Goal: Task Accomplishment & Management: Complete application form

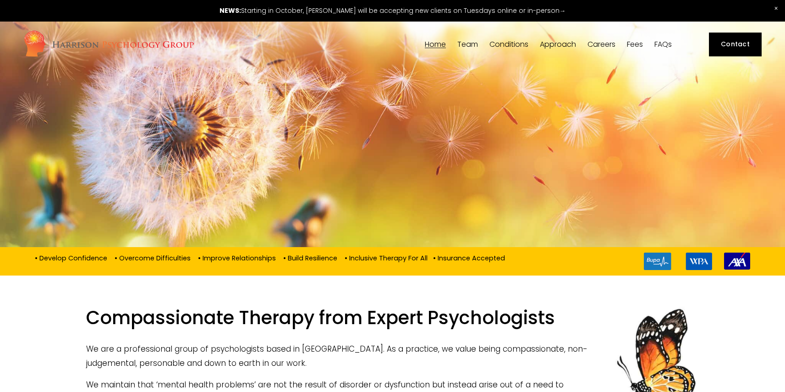
click at [465, 48] on span "Team" at bounding box center [467, 44] width 21 height 7
click at [475, 43] on span "Team" at bounding box center [467, 44] width 21 height 7
click at [0, 0] on span "Our Team" at bounding box center [0, 0] width 0 height 0
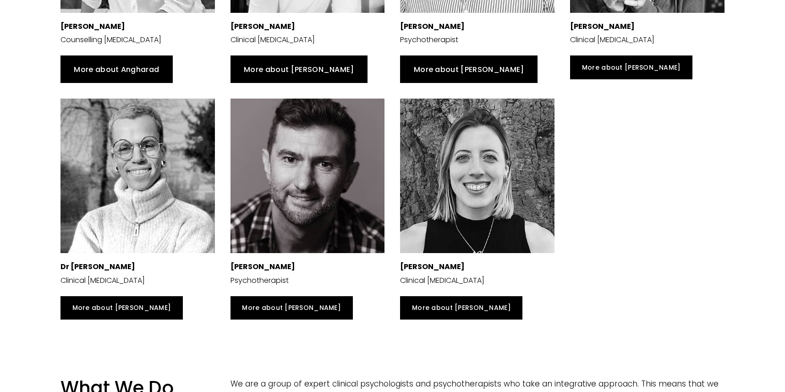
scroll to position [863, 0]
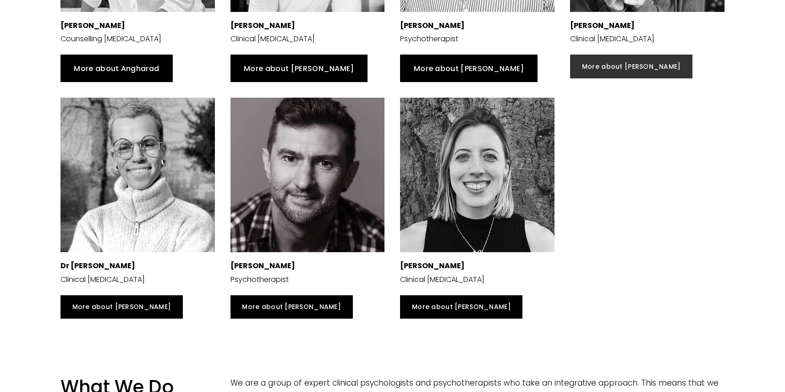
click at [610, 71] on link "More about [PERSON_NAME]" at bounding box center [631, 67] width 122 height 24
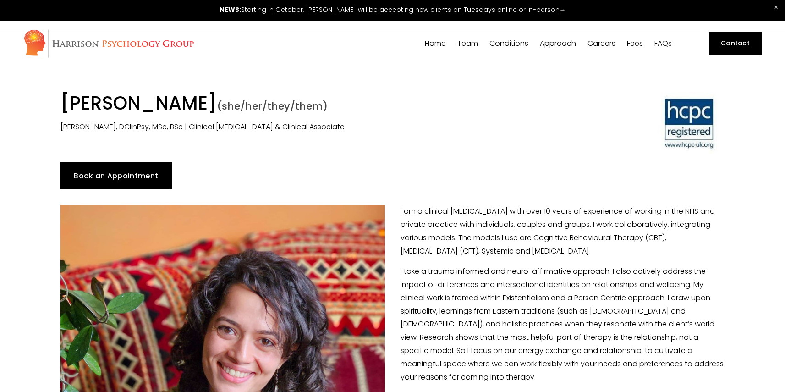
scroll to position [2, 0]
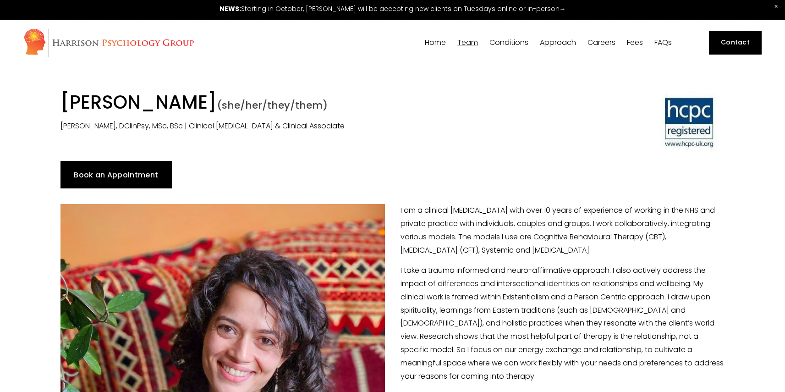
click at [635, 42] on link "Fees" at bounding box center [635, 42] width 16 height 9
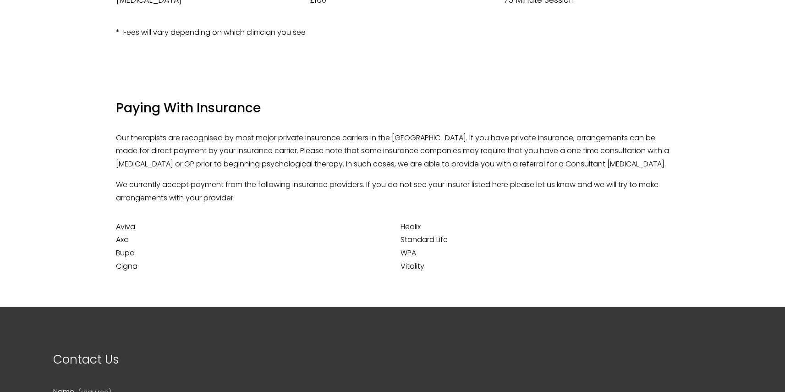
scroll to position [259, 0]
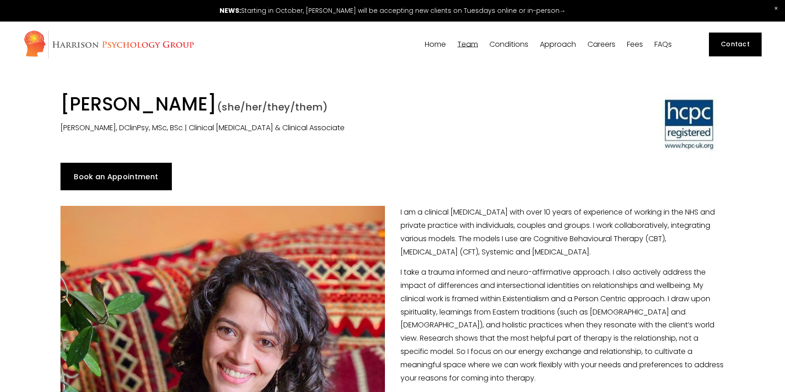
click at [132, 170] on link "Book an Appointment" at bounding box center [116, 177] width 111 height 28
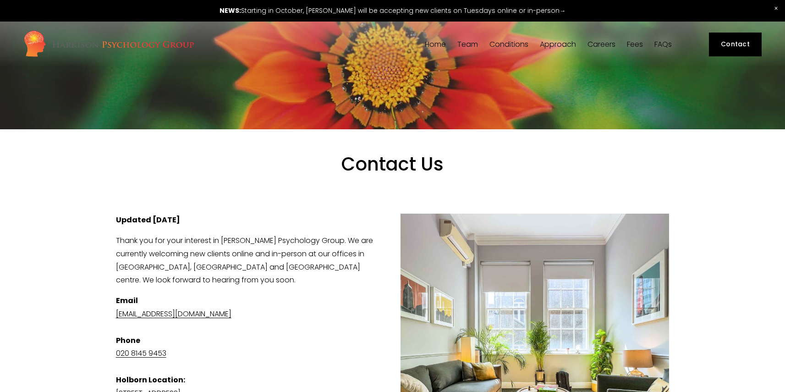
click at [365, 9] on link at bounding box center [392, 11] width 785 height 22
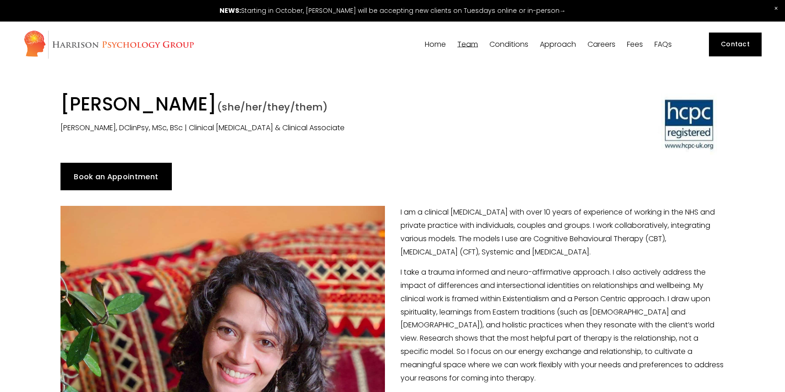
drag, startPoint x: 67, startPoint y: 106, endPoint x: 258, endPoint y: 101, distance: 190.3
click at [258, 101] on h1 "[PERSON_NAME] (she/her/they/them)" at bounding box center [308, 105] width 494 height 25
click at [328, 173] on div "Book an Appointment" at bounding box center [393, 177] width 664 height 28
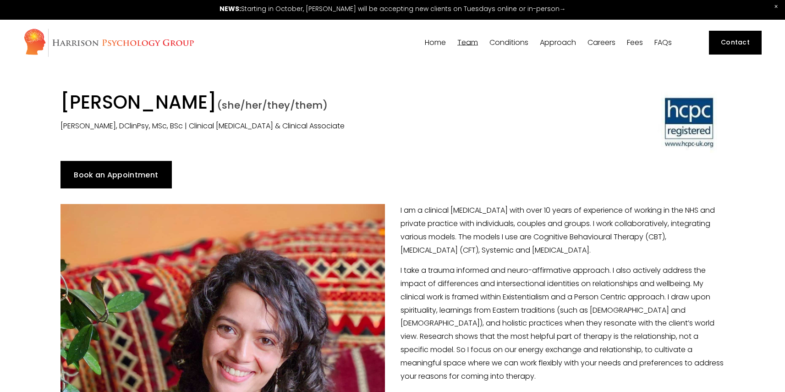
click at [143, 178] on link "Book an Appointment" at bounding box center [116, 175] width 111 height 28
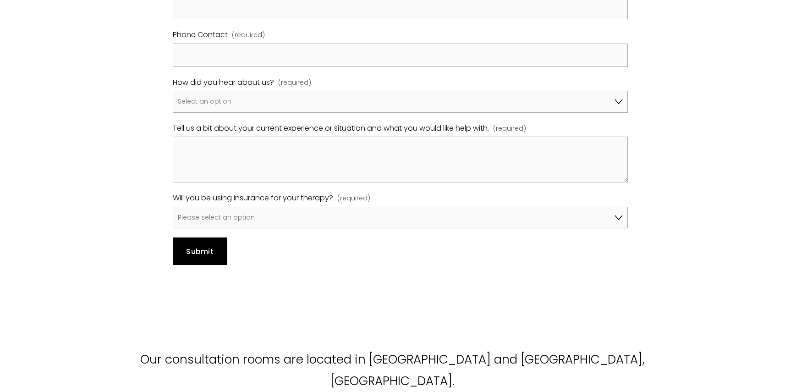
scroll to position [664, 0]
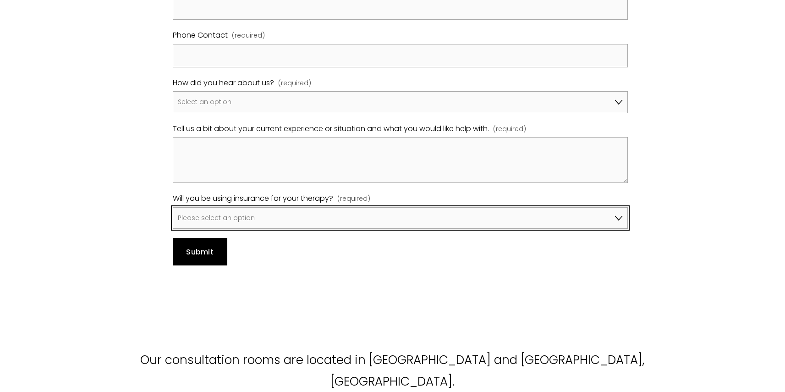
click at [275, 222] on select "Please select an option No, I won't be using insurance Yes, I will be using Avi…" at bounding box center [400, 218] width 455 height 22
select select "Yes, I will be using Bupa"
click at [173, 208] on select "Please select an option No, I won't be using insurance Yes, I will be using Avi…" at bounding box center [400, 218] width 455 height 22
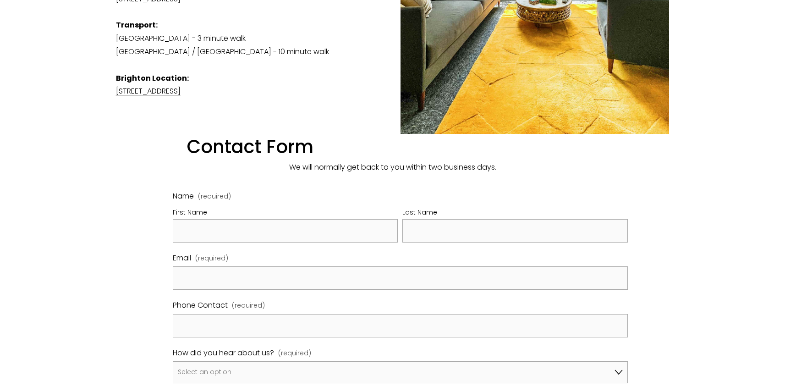
scroll to position [396, 0]
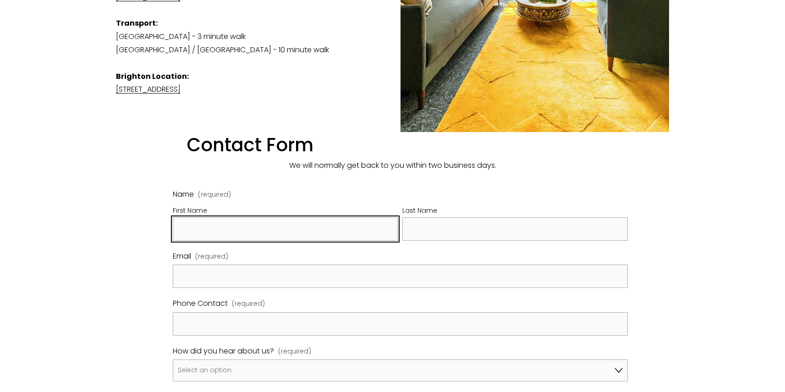
click at [244, 229] on input "First Name" at bounding box center [286, 228] width 226 height 23
type input "Humzah"
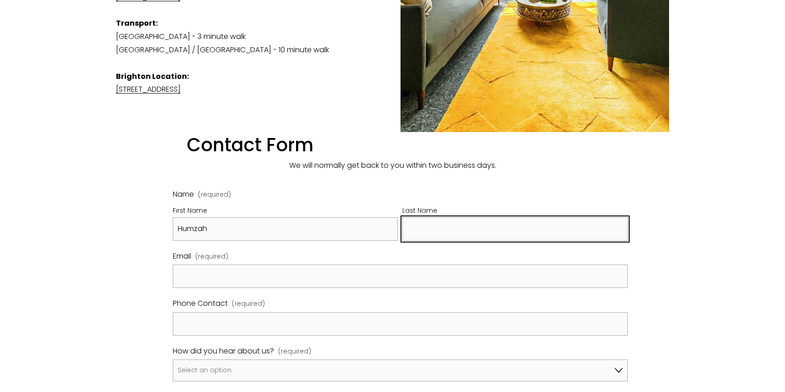
type input "[PERSON_NAME]"
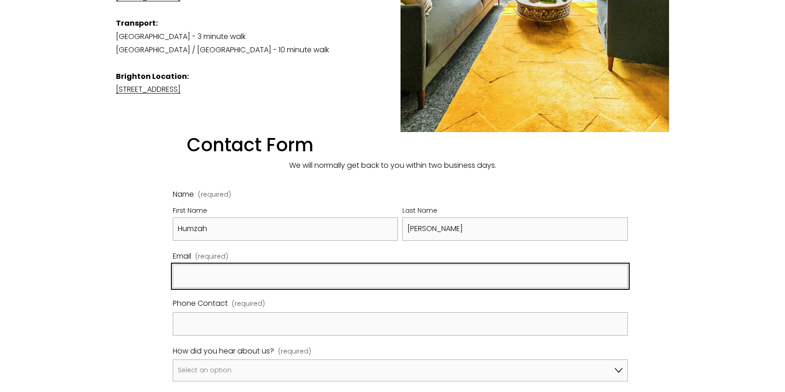
type input "humzah1996@gmail.com"
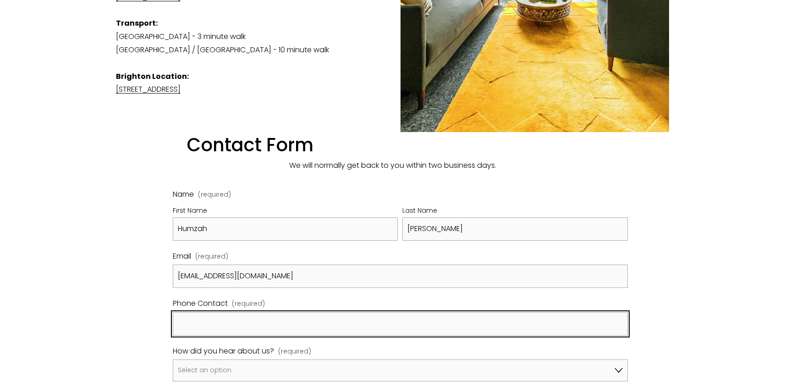
type input "07582384702"
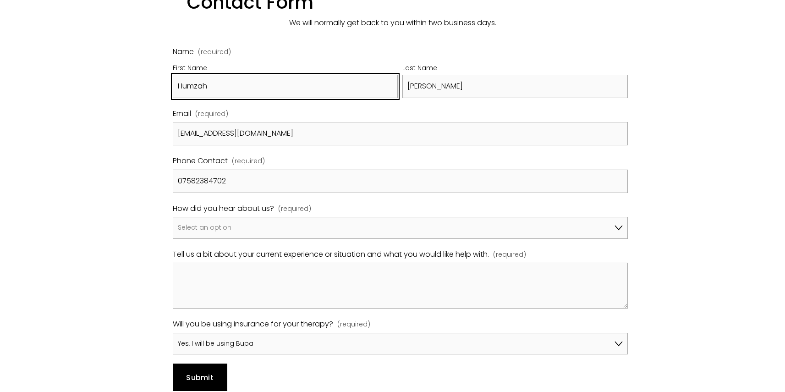
scroll to position [537, 0]
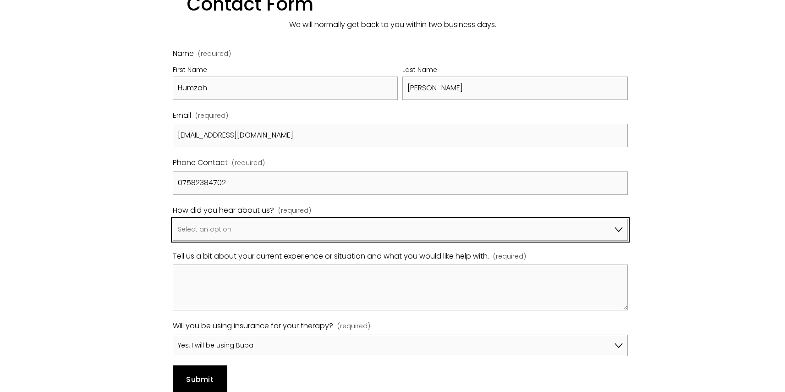
click at [198, 237] on select "Select an option Google A friend/family member told me about you I've been refe…" at bounding box center [400, 230] width 455 height 22
select select "Bupa Website"
click at [173, 220] on select "Select an option Google A friend/family member told me about you I've been refe…" at bounding box center [400, 230] width 455 height 22
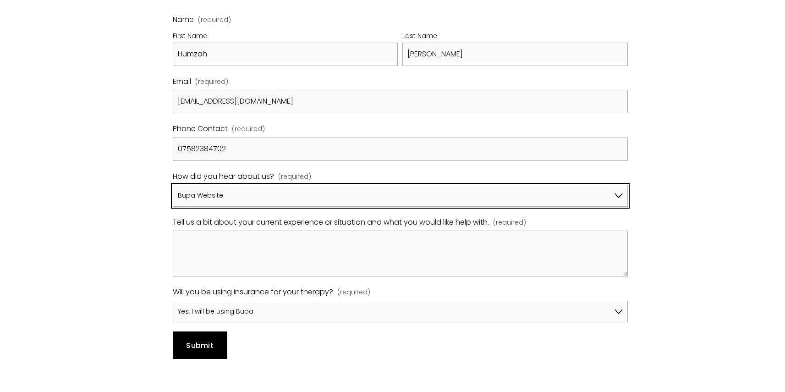
scroll to position [573, 0]
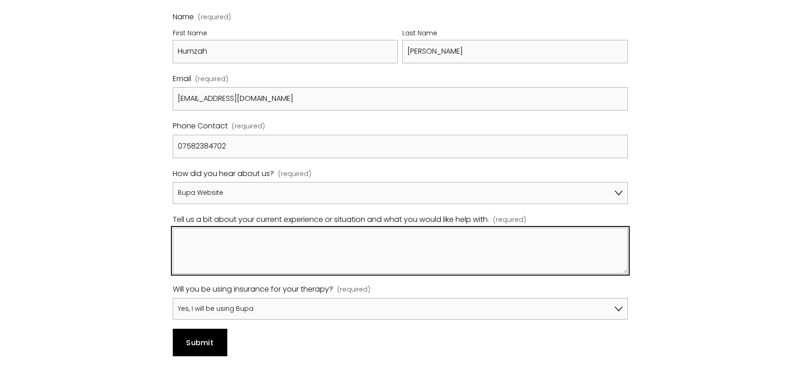
click at [281, 249] on textarea "Tell us a bit about your current experience or situation and what you would lik…" at bounding box center [400, 251] width 455 height 46
paste textarea "Hello Dr Emma, My name is Humzah, 29 years old, live and work in London. I want…"
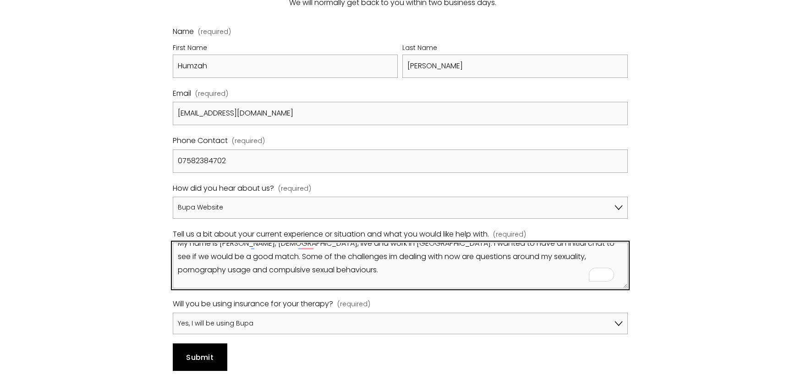
scroll to position [27, 0]
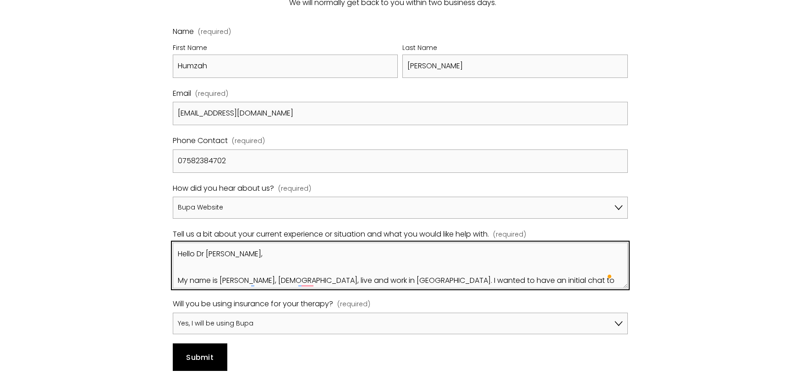
click at [172, 255] on div "Name (required) First Name Humzah Last Name Uzzaman Email (required) humzah1996…" at bounding box center [400, 198] width 471 height 362
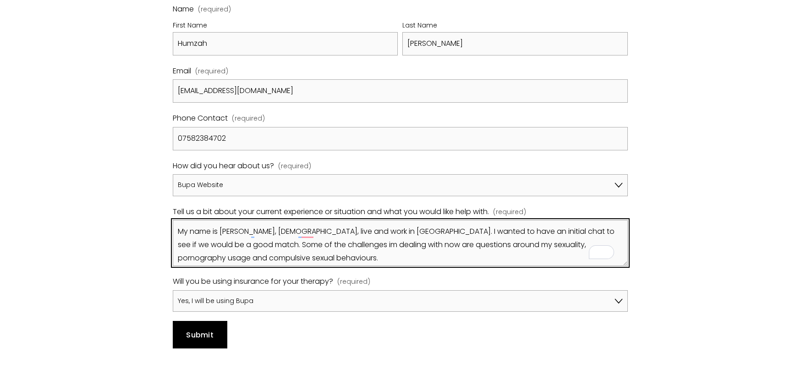
click at [503, 232] on textarea "My name is Humzah, 29 years old, live and work in London. I wanted to have an i…" at bounding box center [400, 243] width 455 height 46
paste textarea "[PERSON_NAME]"
click at [464, 246] on textarea "My name is Humzah, 29 years old, live and work in London. I wanted to have an i…" at bounding box center [400, 243] width 455 height 46
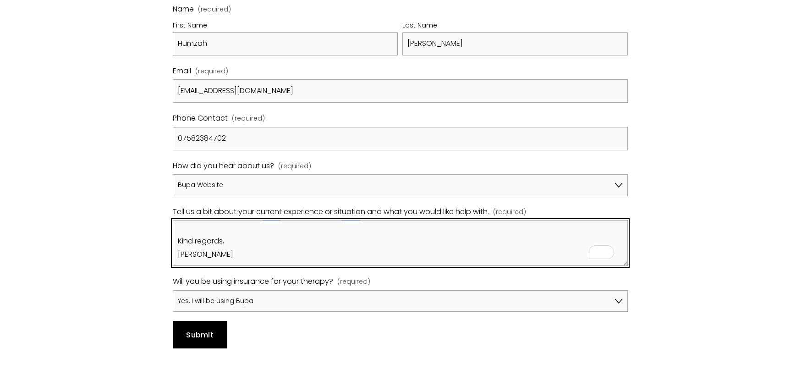
drag, startPoint x: 308, startPoint y: 260, endPoint x: 173, endPoint y: 239, distance: 136.9
click at [173, 238] on div "Name (required) First Name Humzah Last Name Uzzaman Email (required) humzah1996…" at bounding box center [400, 176] width 471 height 362
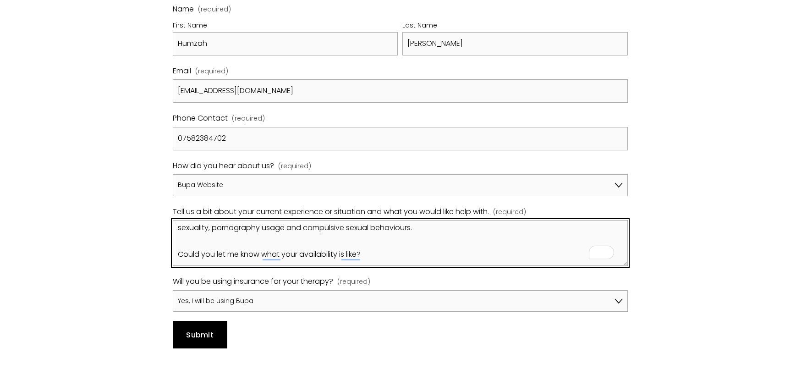
drag, startPoint x: 373, startPoint y: 259, endPoint x: 173, endPoint y: 256, distance: 200.3
click at [173, 256] on div "Name (required) First Name Humzah Last Name Uzzaman Email (required) humzah1996…" at bounding box center [400, 176] width 471 height 362
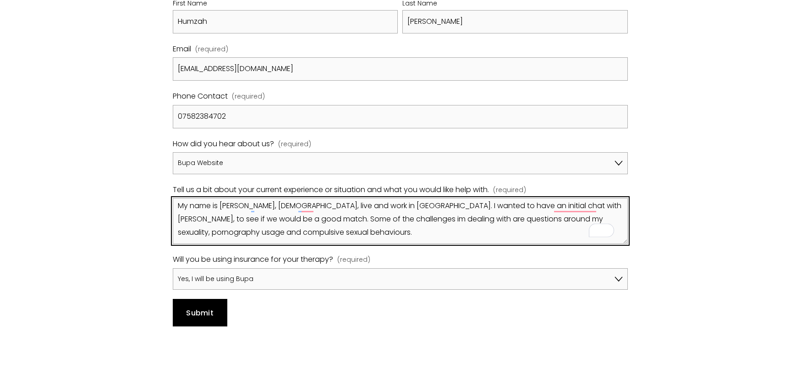
type textarea "My name is Humzah, 29 years old, live and work in London. I wanted to have an i…"
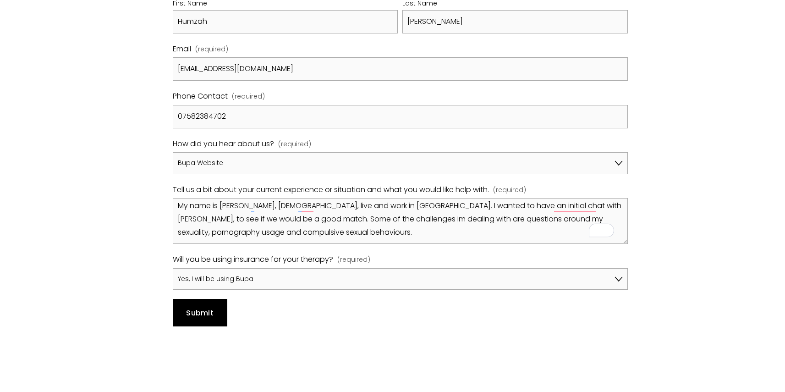
click at [205, 312] on span "Submit" at bounding box center [200, 313] width 28 height 11
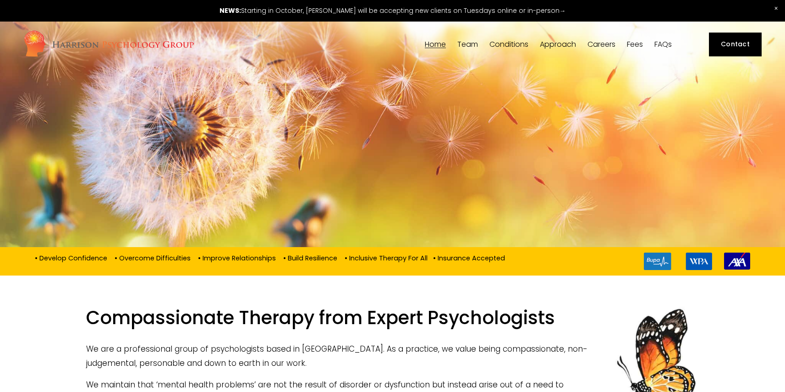
click at [0, 0] on span "[PERSON_NAME]" at bounding box center [0, 0] width 0 height 0
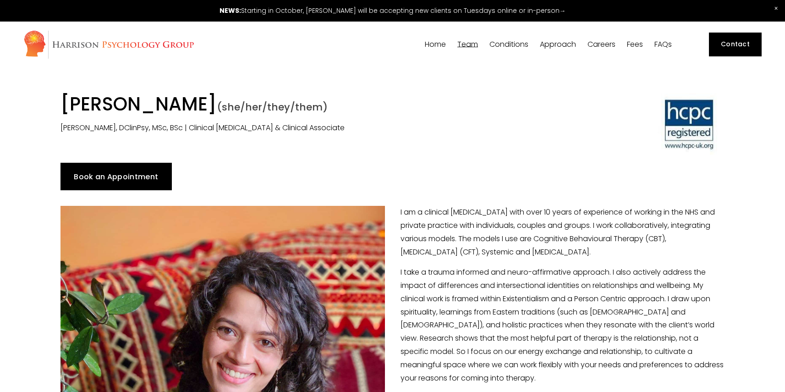
drag, startPoint x: 60, startPoint y: 106, endPoint x: 255, endPoint y: 112, distance: 195.8
click at [255, 112] on div "[PERSON_NAME] (she/her/they/them) [PERSON_NAME], DClinPsy, MSc, BSc | Clinical …" at bounding box center [308, 113] width 510 height 41
copy h1 "[PERSON_NAME]"
